Goal: Transaction & Acquisition: Purchase product/service

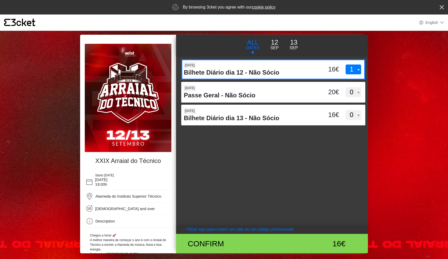
select select "0"
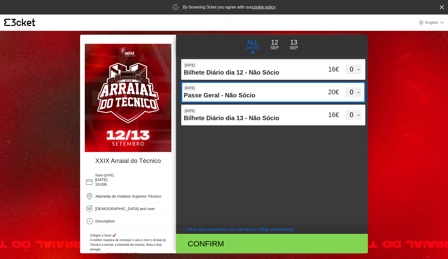
select select "1"
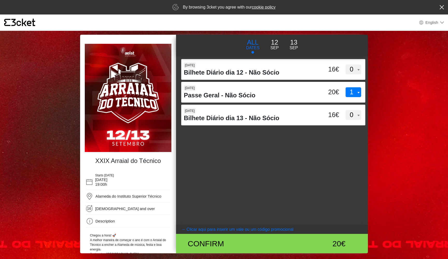
click at [193, 46] on p "Sep" at bounding box center [274, 48] width 8 height 6
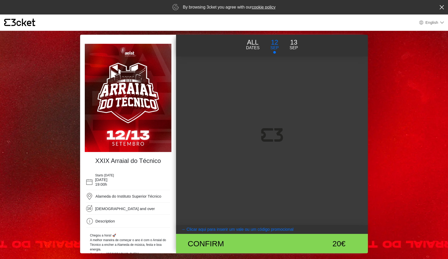
click at [193, 46] on button "[DATE]" at bounding box center [293, 44] width 19 height 14
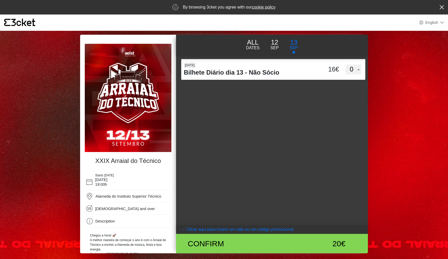
click at [193, 46] on button "[DATE]" at bounding box center [274, 44] width 19 height 14
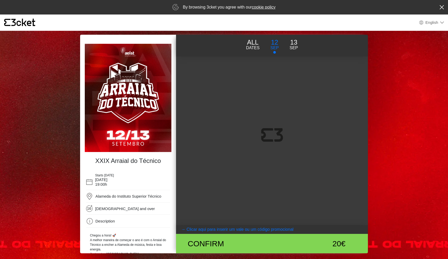
click at [193, 48] on p "DATES" at bounding box center [252, 48] width 13 height 6
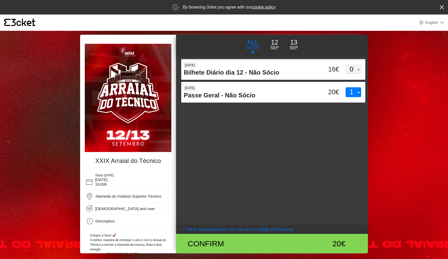
click at [193, 217] on coupontext "Clicar aqui para inserir um vale ou um código promocional" at bounding box center [239, 229] width 107 height 4
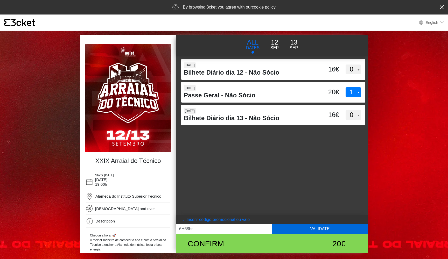
type input "6H68br"
click at [193, 217] on button "Validate" at bounding box center [320, 229] width 96 height 10
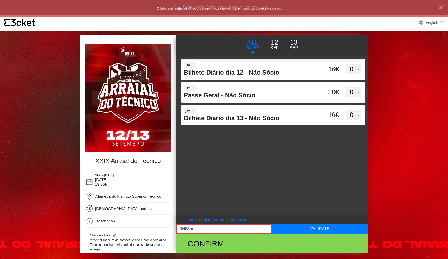
drag, startPoint x: 214, startPoint y: 229, endPoint x: 165, endPoint y: 229, distance: 48.2
click at [165, 217] on div "XXIX Arraial do Técnico Starts [DATE] [DATE] 19:00h Alameda do Instituto Superi…" at bounding box center [224, 144] width 288 height 219
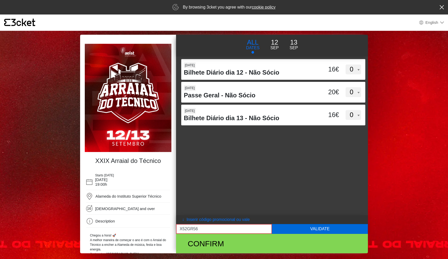
type input "X52GR56"
click at [193, 217] on button "Validate" at bounding box center [320, 229] width 96 height 10
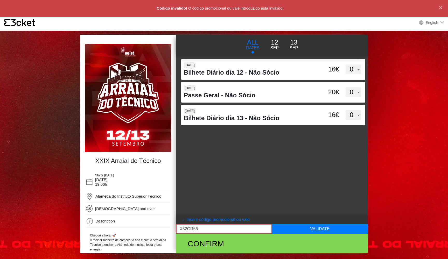
drag, startPoint x: 203, startPoint y: 228, endPoint x: 163, endPoint y: 227, distance: 40.0
click at [163, 217] on div "XXIX Arraial do Técnico Starts [DATE] [DATE] 19:00h Alameda do Instituto Superi…" at bounding box center [224, 144] width 288 height 219
